Goal: Understand site structure: Understand site structure

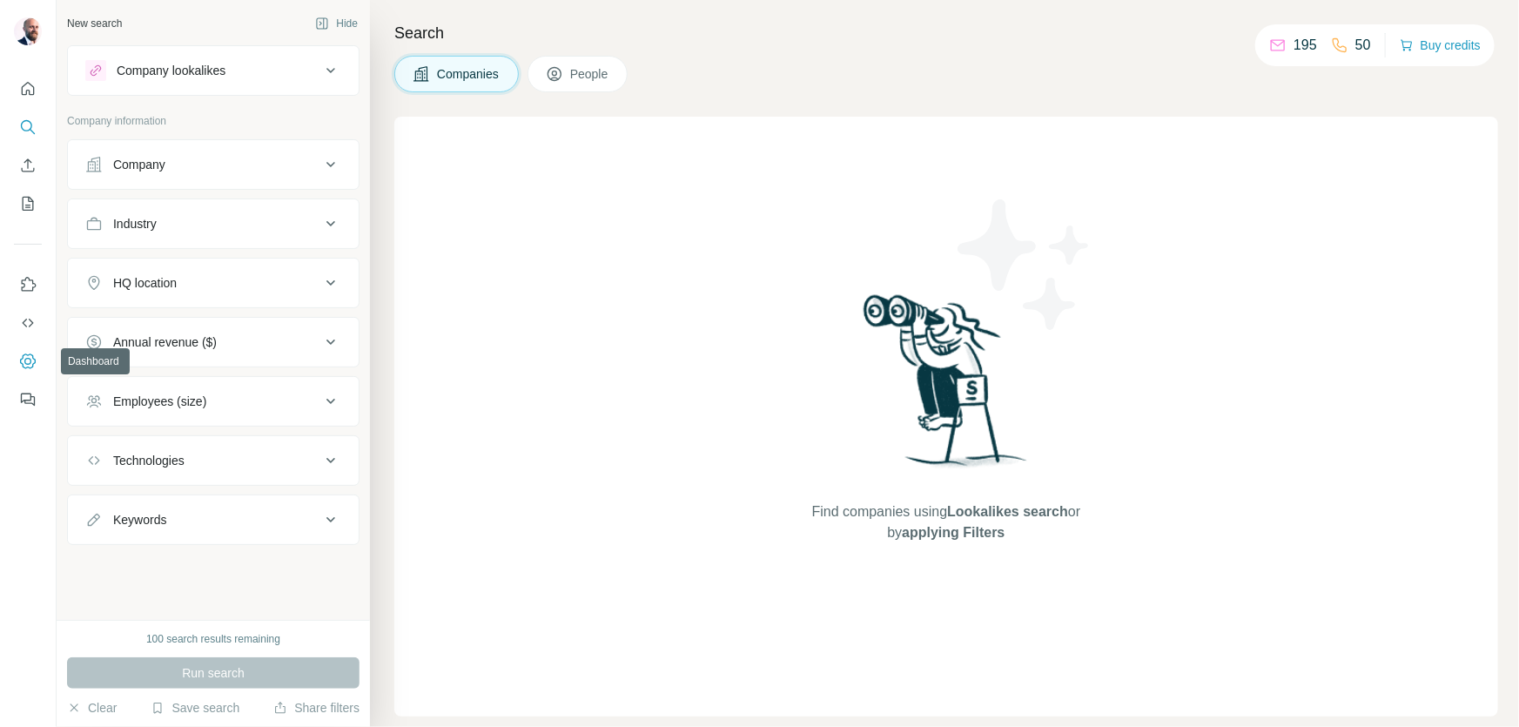
click at [31, 360] on icon "Dashboard" at bounding box center [27, 361] width 17 height 17
